Goal: Task Accomplishment & Management: Manage account settings

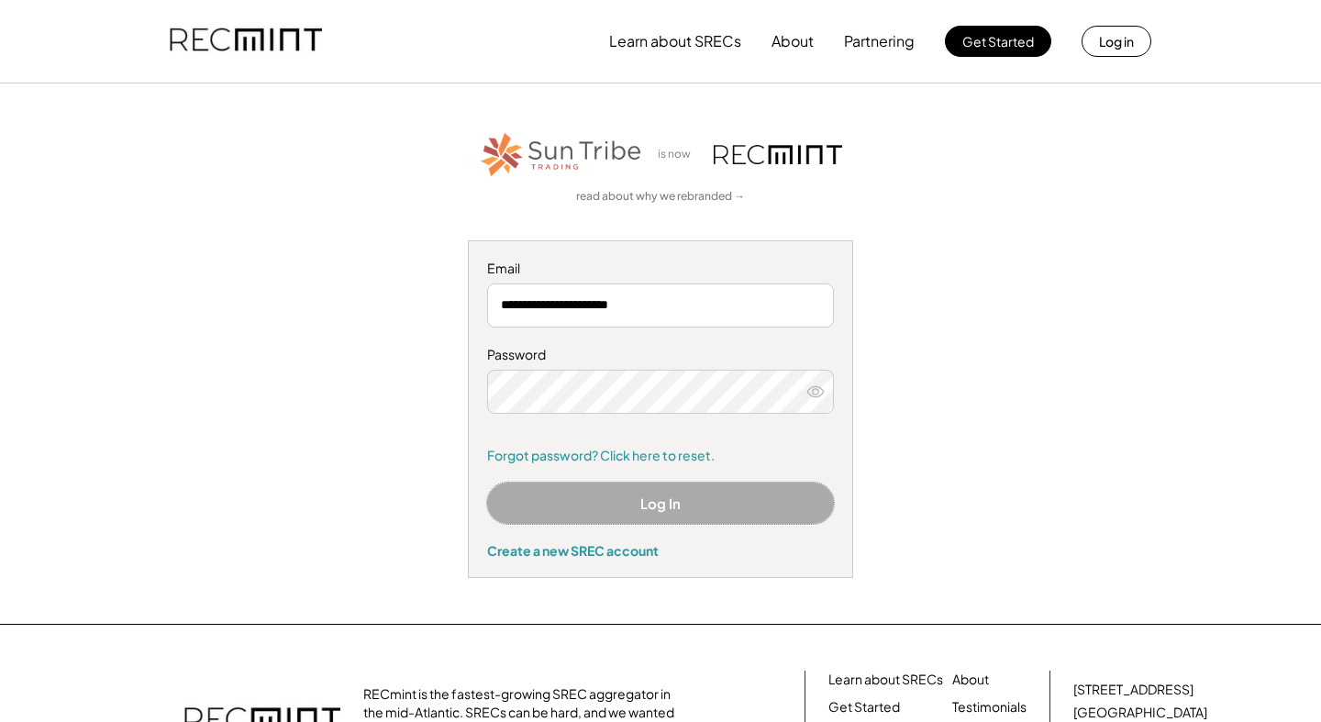
click at [670, 503] on button "Log In" at bounding box center [660, 502] width 347 height 41
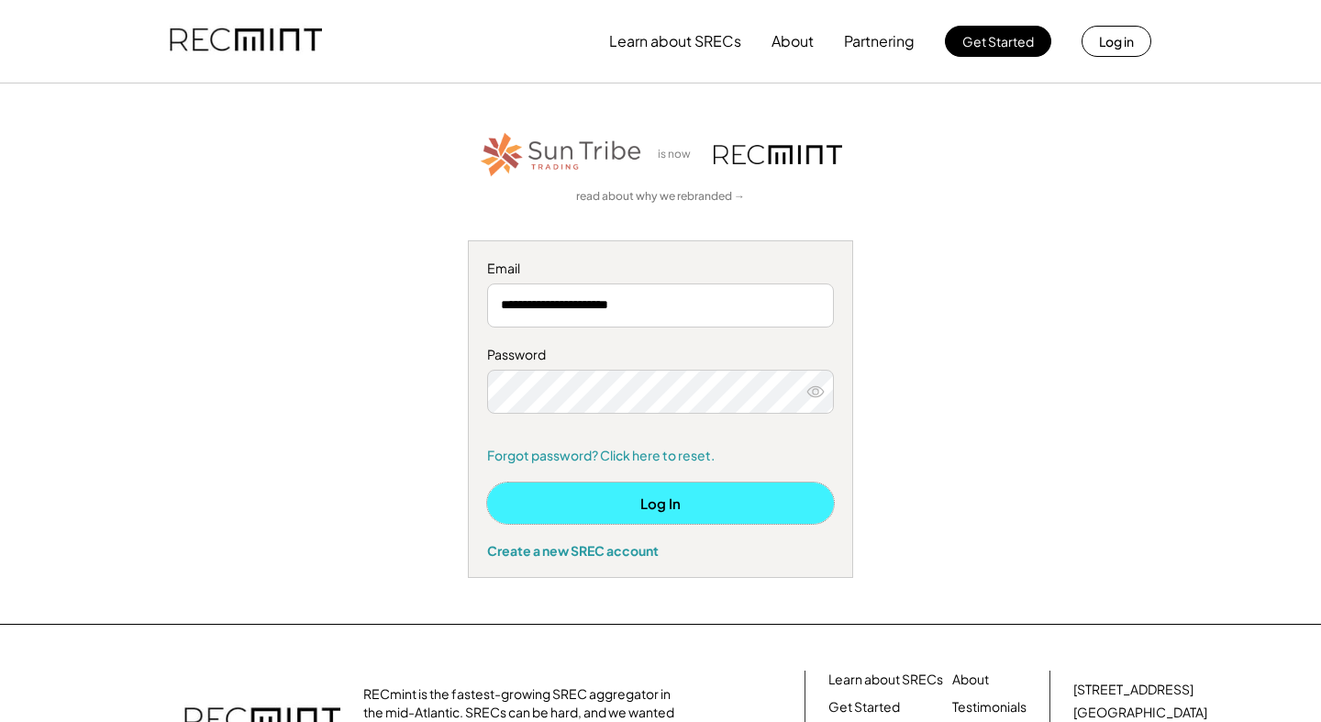
click at [648, 507] on button "Log In" at bounding box center [660, 502] width 347 height 41
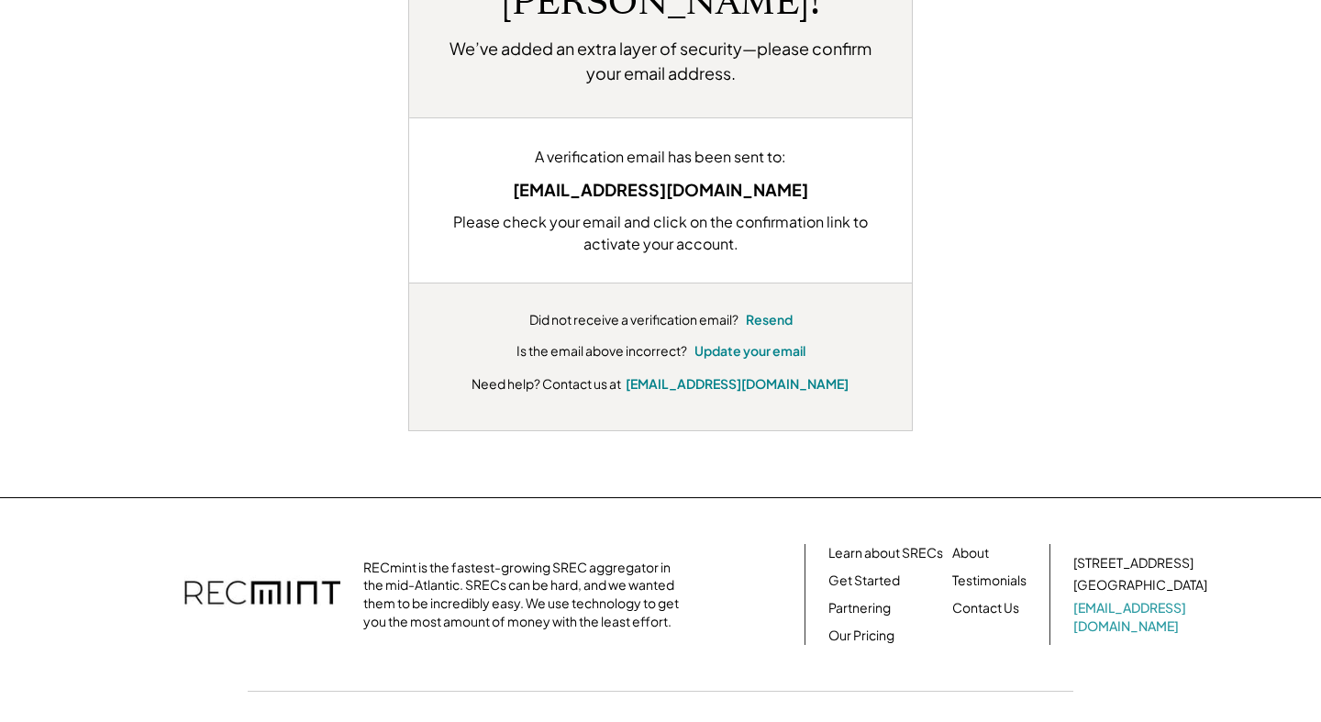
scroll to position [226, 0]
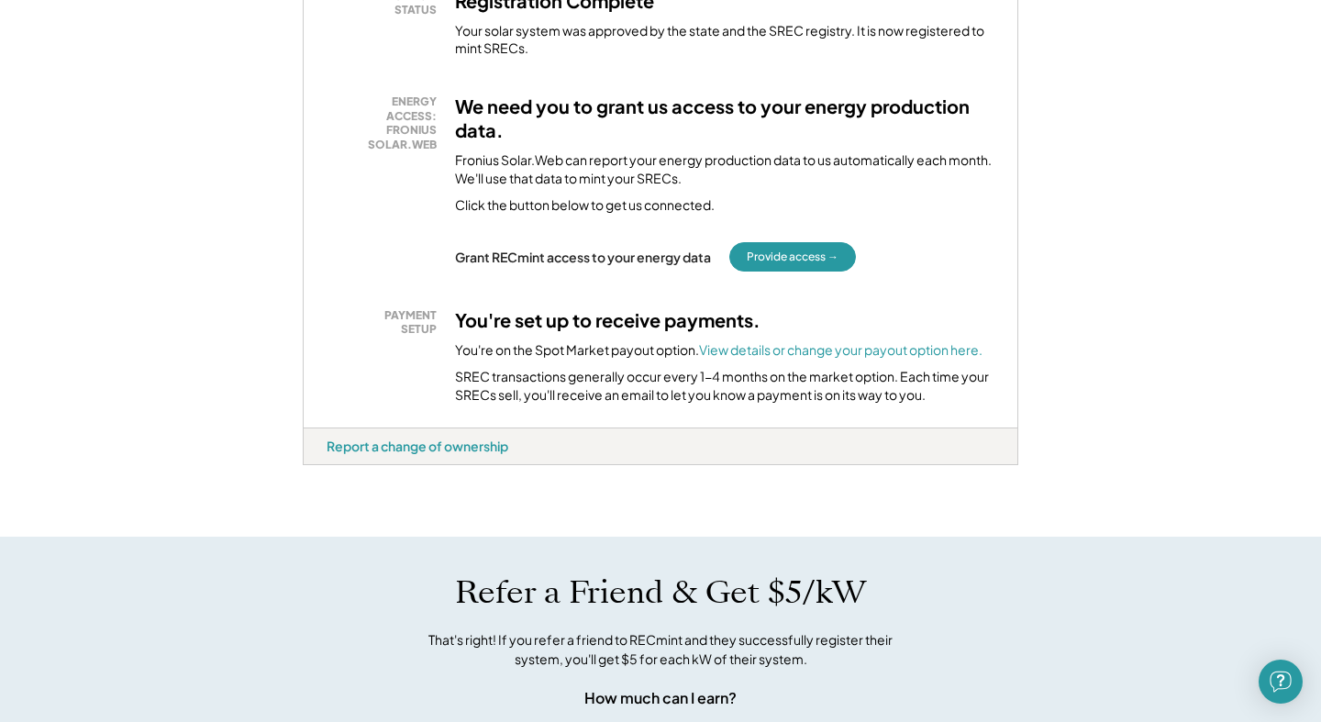
scroll to position [353, 0]
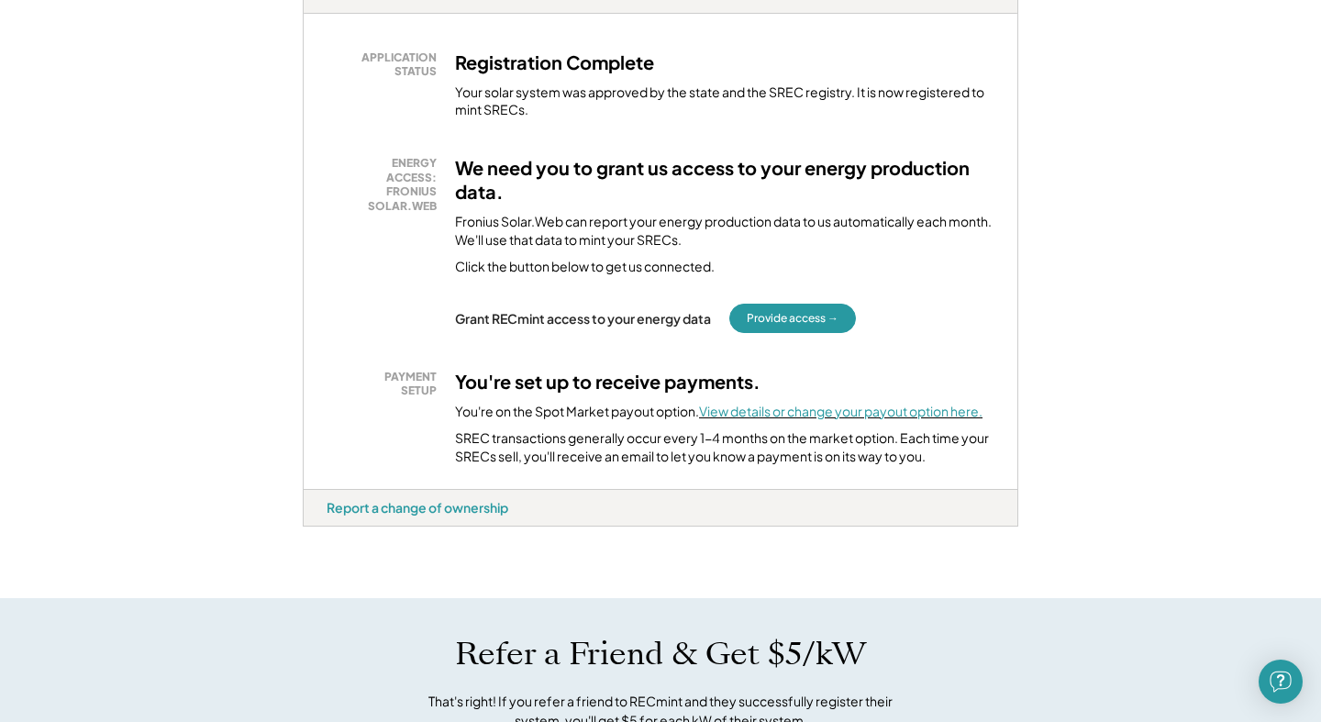
click at [914, 411] on font "View details or change your payout option here." at bounding box center [840, 411] width 283 height 17
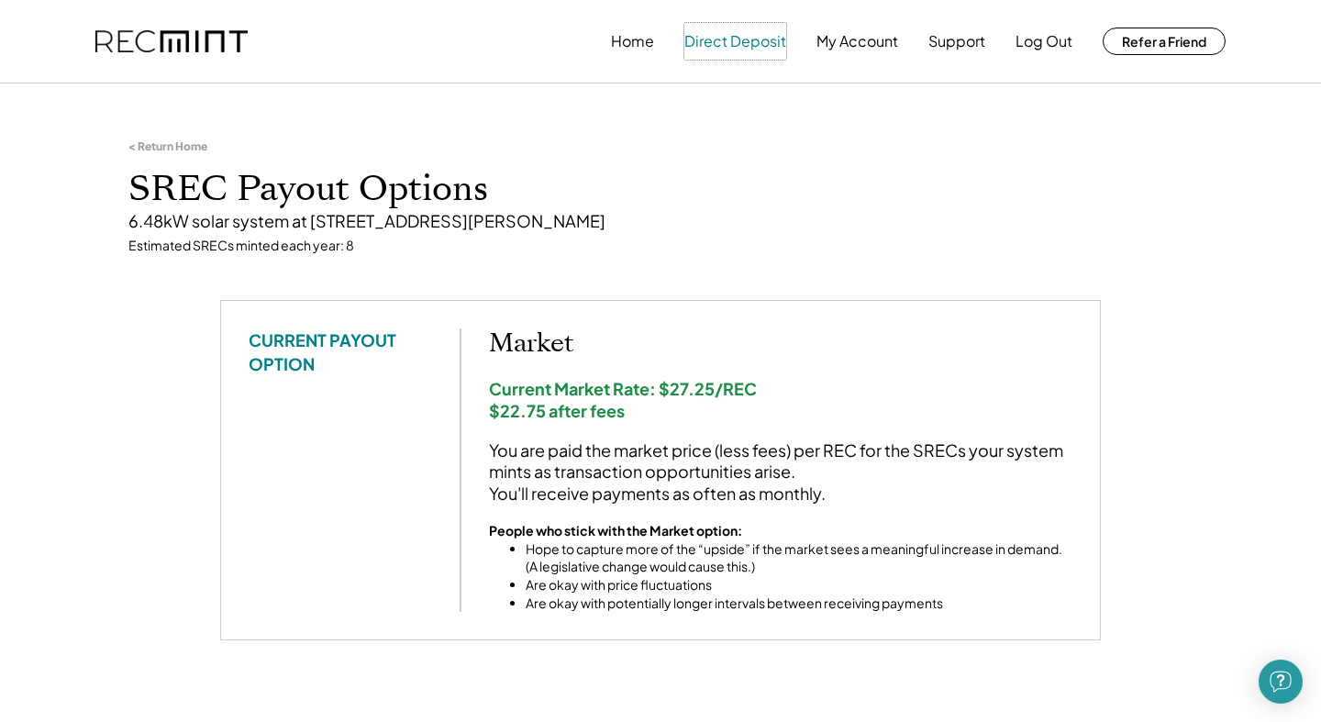
click at [747, 39] on button "Direct Deposit" at bounding box center [735, 41] width 102 height 37
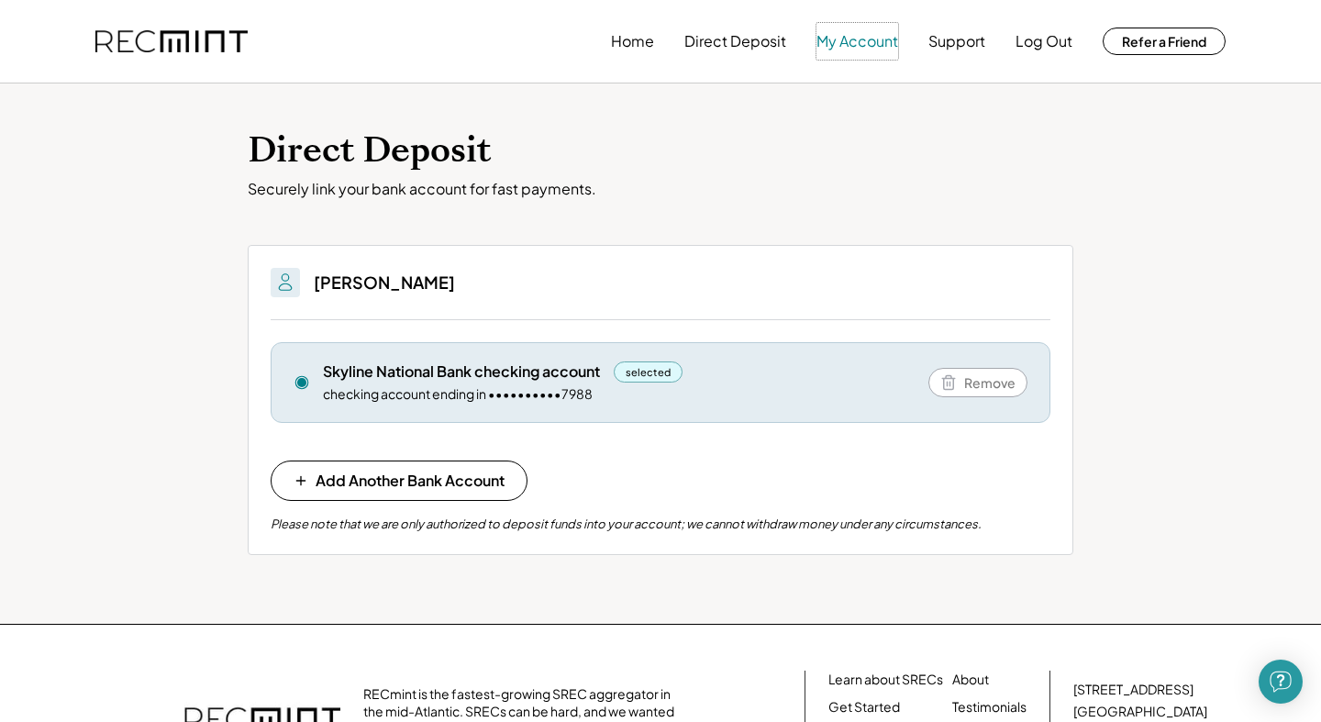
click at [841, 42] on button "My Account" at bounding box center [857, 41] width 82 height 37
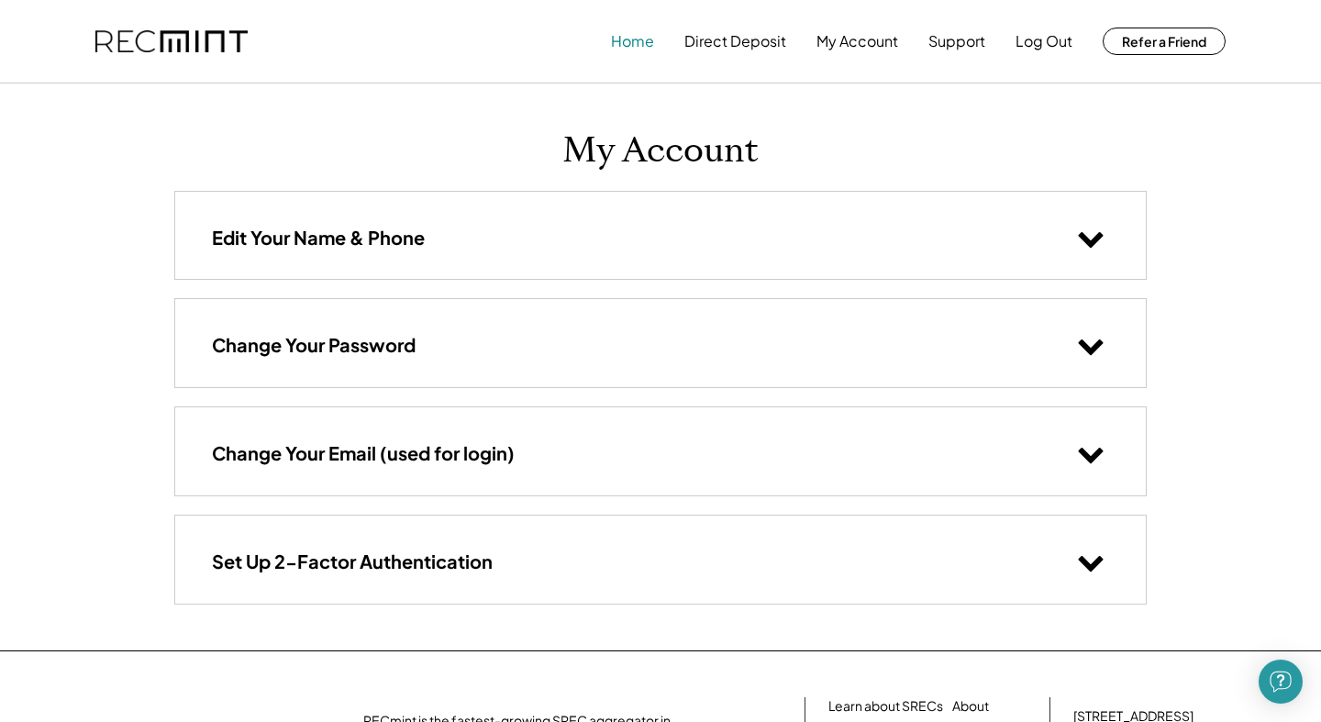
click at [624, 39] on button "Home" at bounding box center [632, 41] width 43 height 37
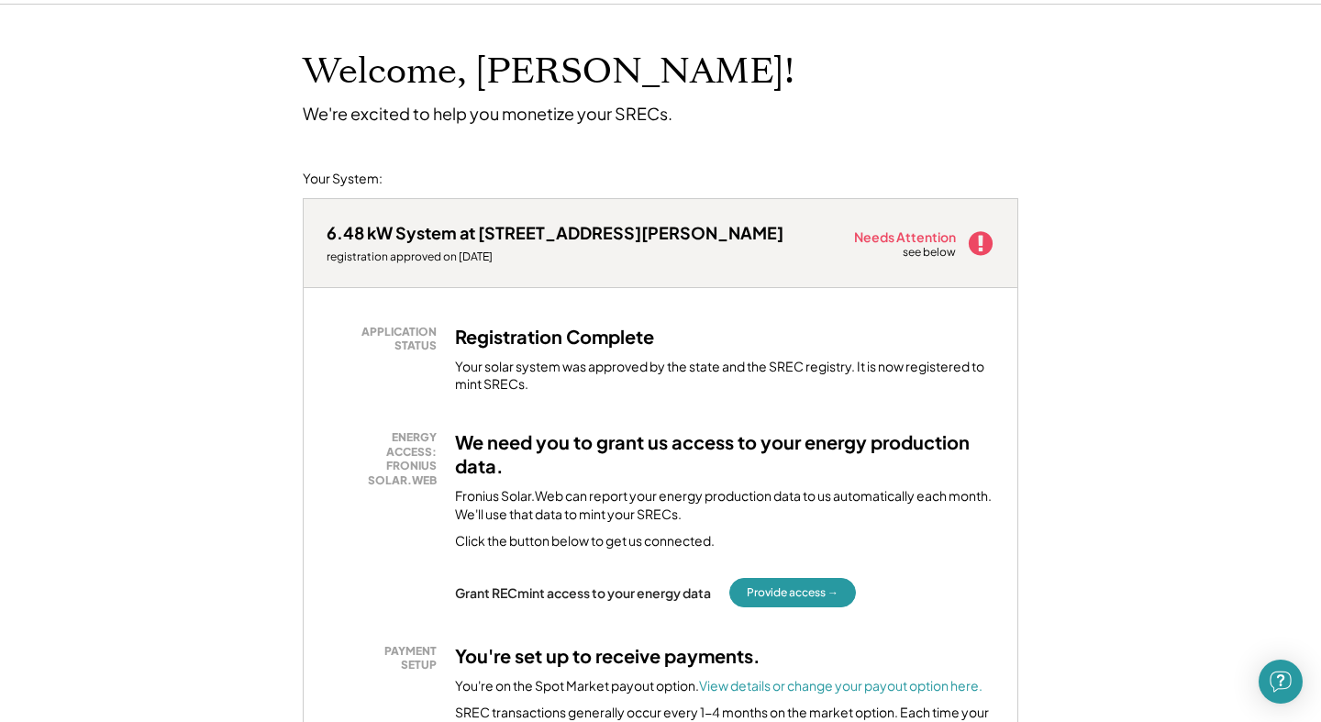
scroll to position [33, 0]
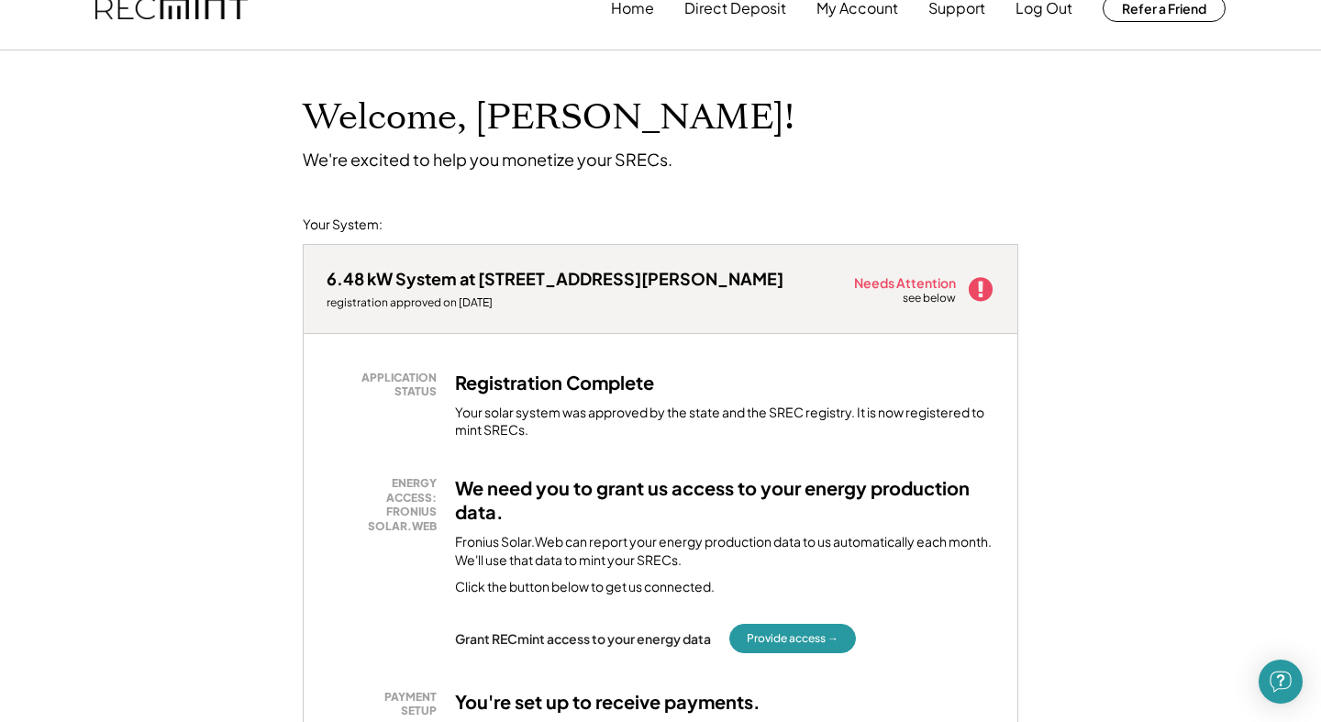
click at [982, 291] on icon at bounding box center [981, 289] width 28 height 28
click at [903, 277] on div "Needs Attention" at bounding box center [906, 282] width 104 height 13
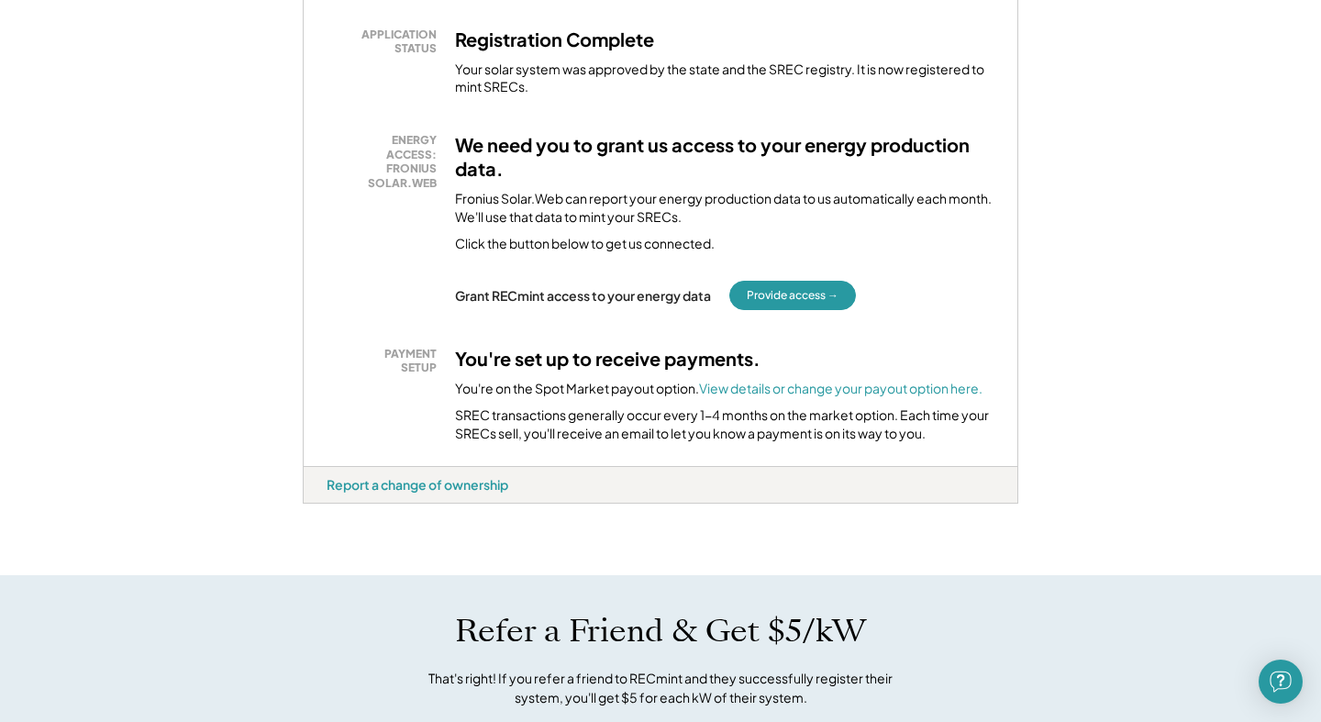
scroll to position [377, 0]
click at [810, 296] on button "Provide access →" at bounding box center [792, 294] width 127 height 29
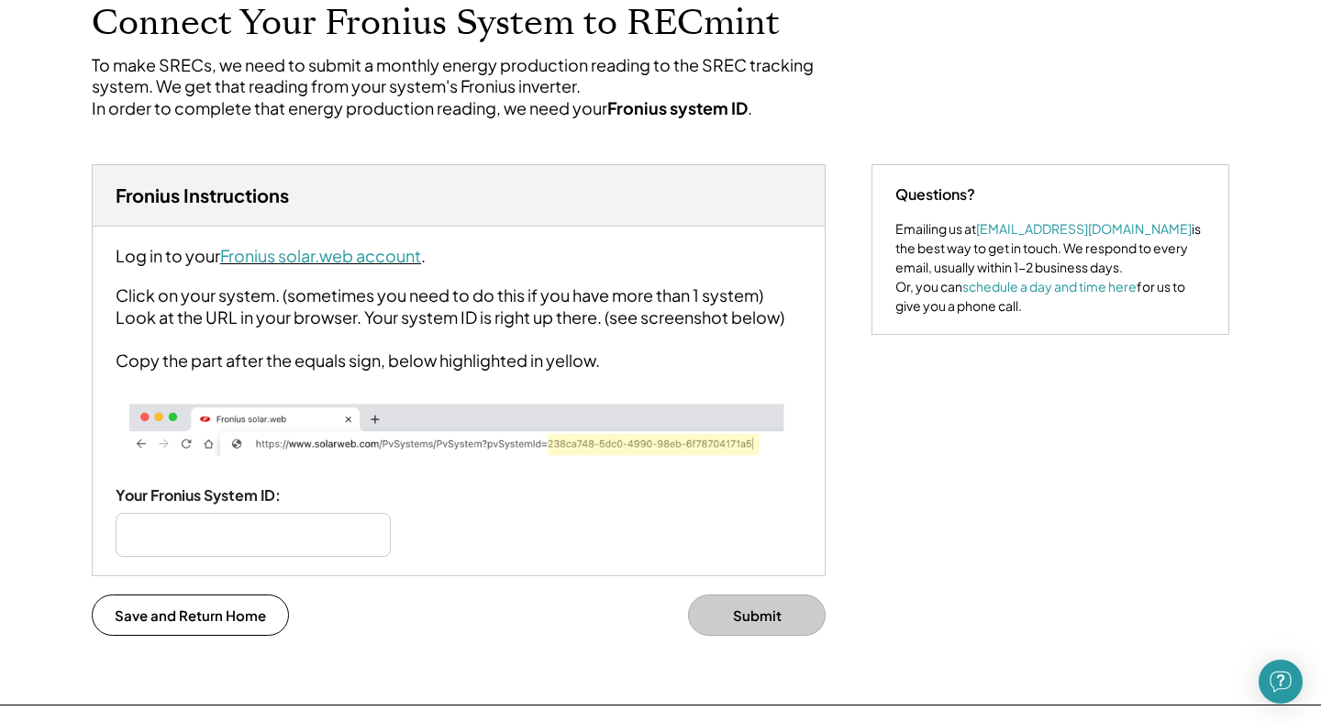
scroll to position [119, 0]
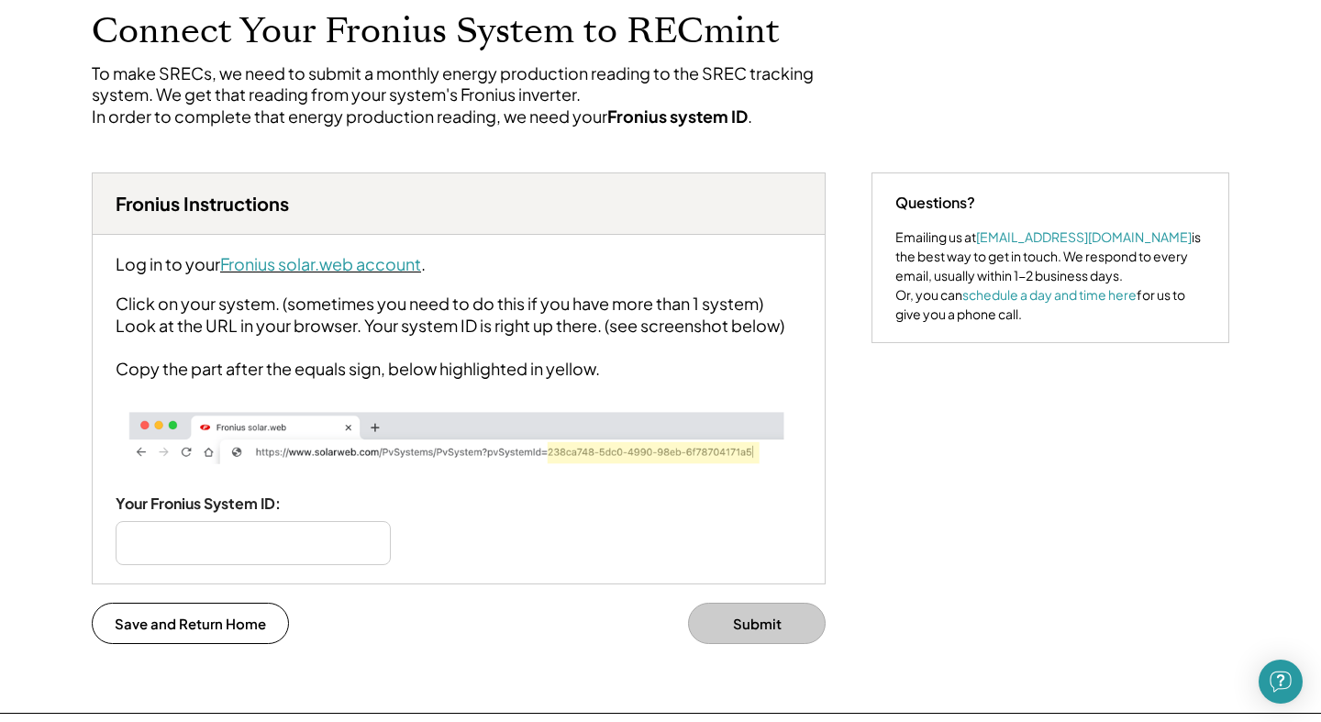
click at [326, 274] on font "Fronius solar.web account" at bounding box center [320, 263] width 201 height 21
